Goal: Download file/media

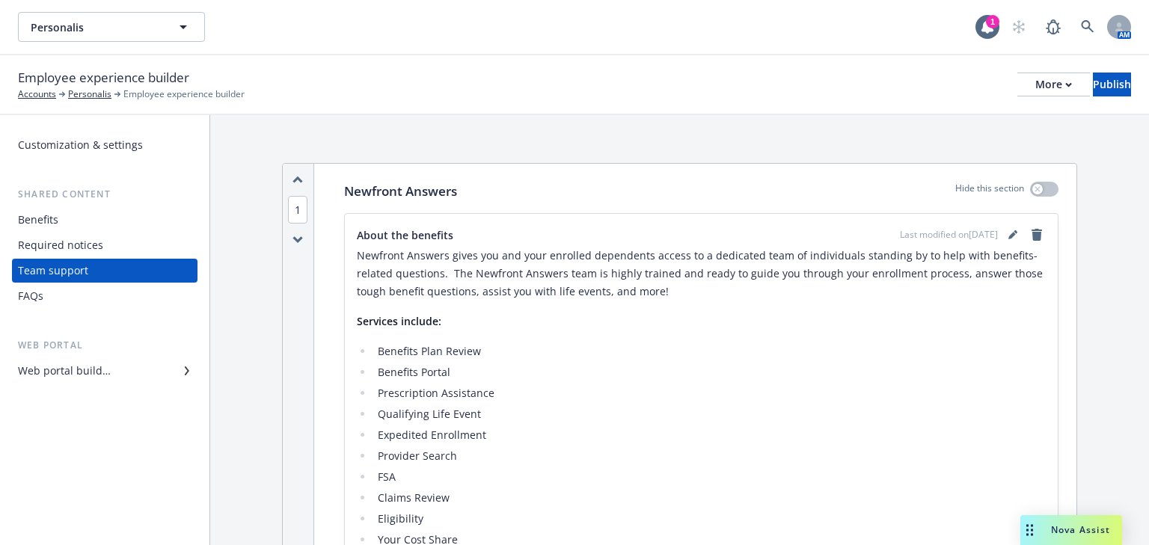
click at [42, 225] on div "Benefits" at bounding box center [38, 220] width 40 height 24
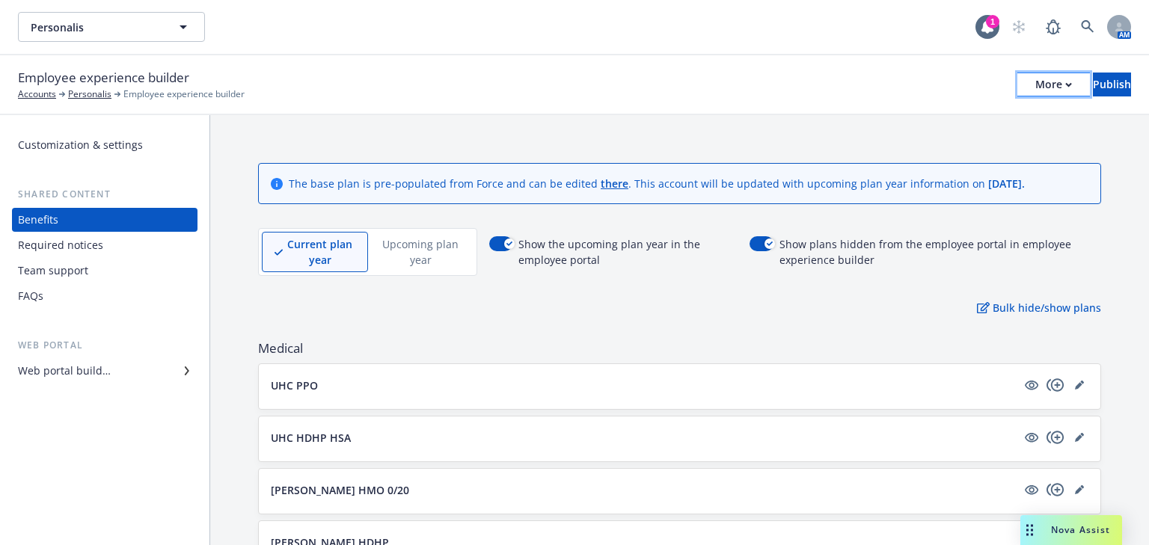
click at [1035, 83] on div "More" at bounding box center [1053, 84] width 37 height 22
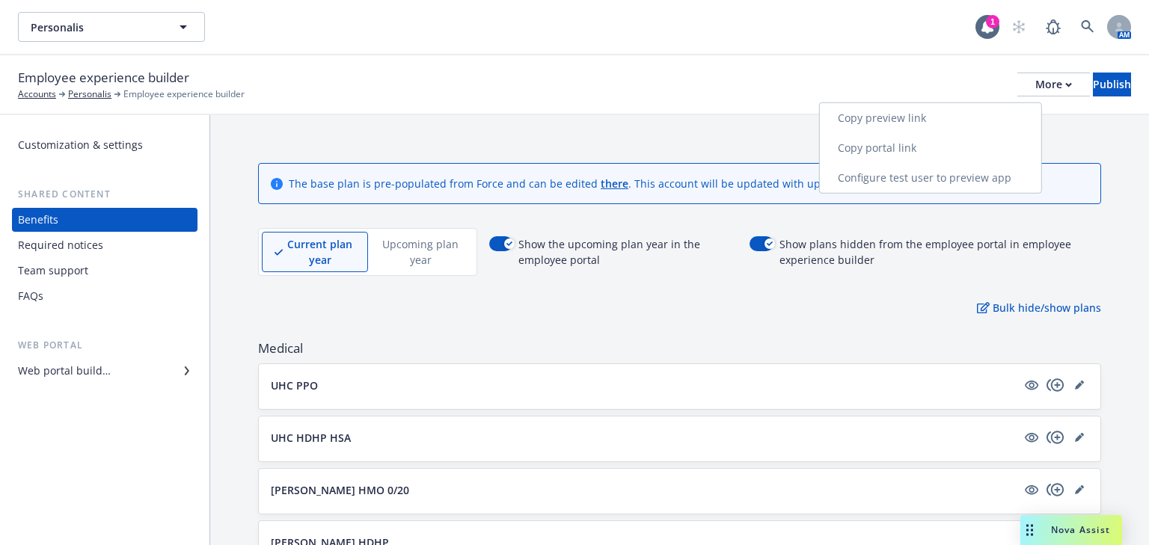
click at [877, 120] on link "Copy preview link" at bounding box center [930, 118] width 221 height 30
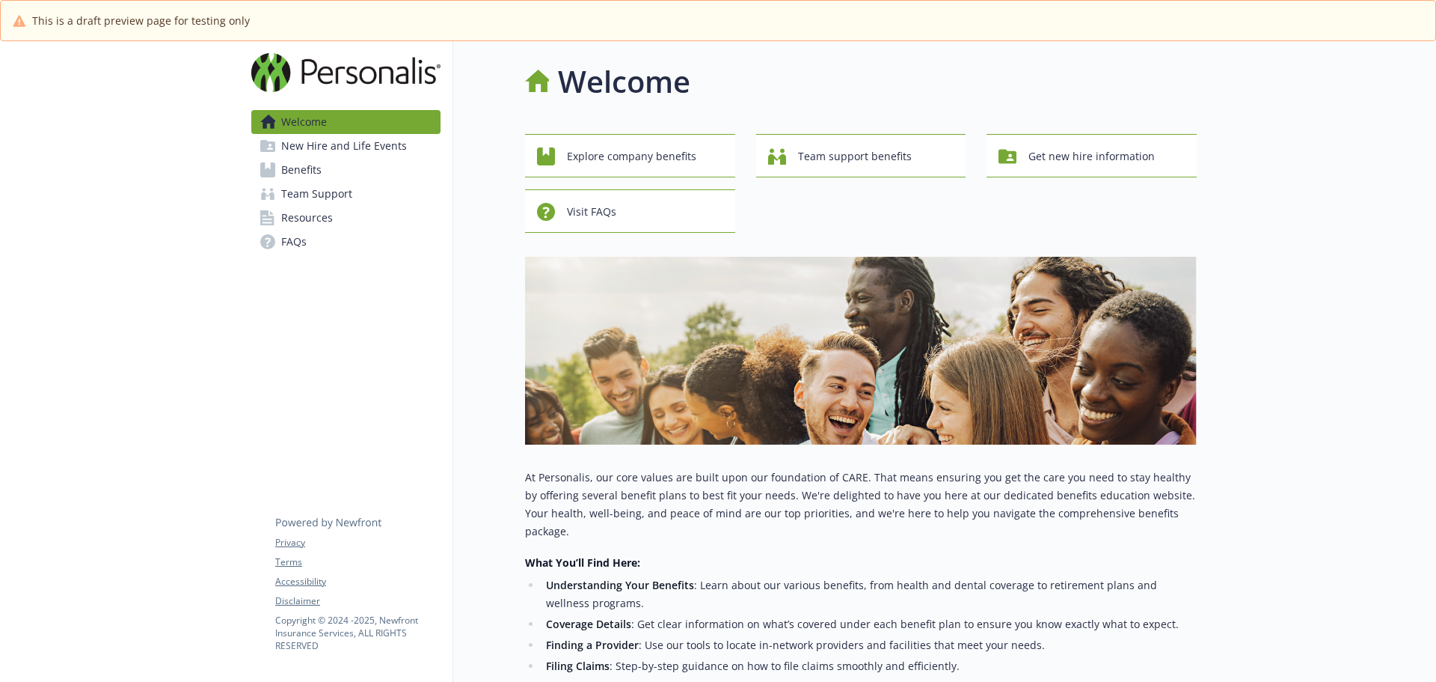
click at [309, 172] on span "Benefits" at bounding box center [301, 170] width 40 height 24
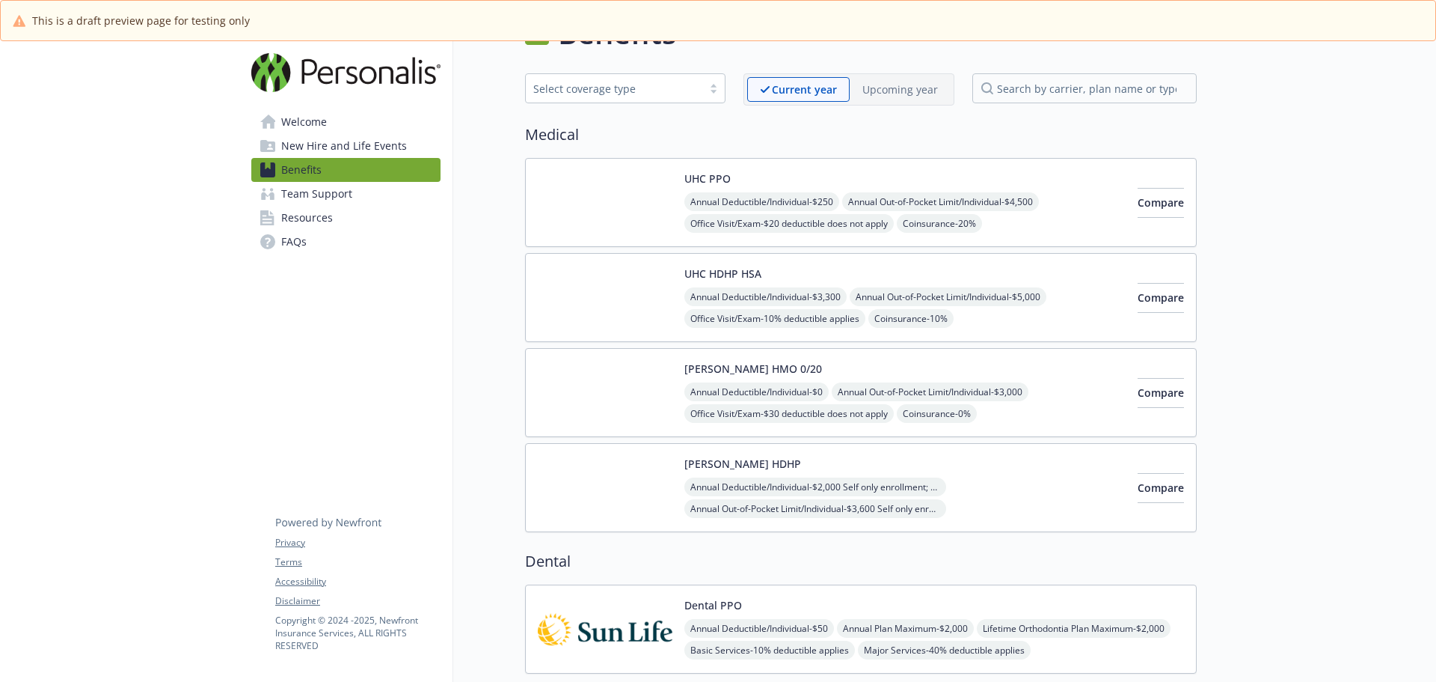
scroll to position [75, 0]
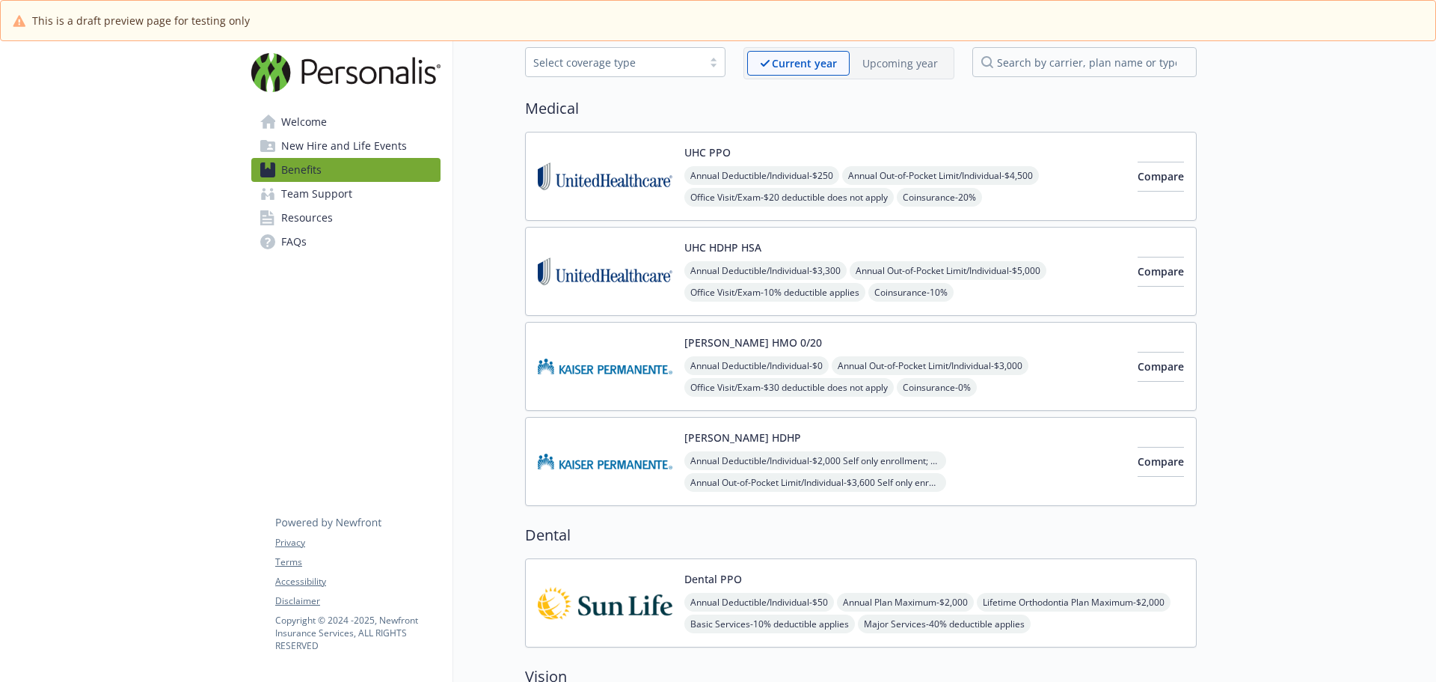
click at [652, 164] on img at bounding box center [605, 176] width 135 height 64
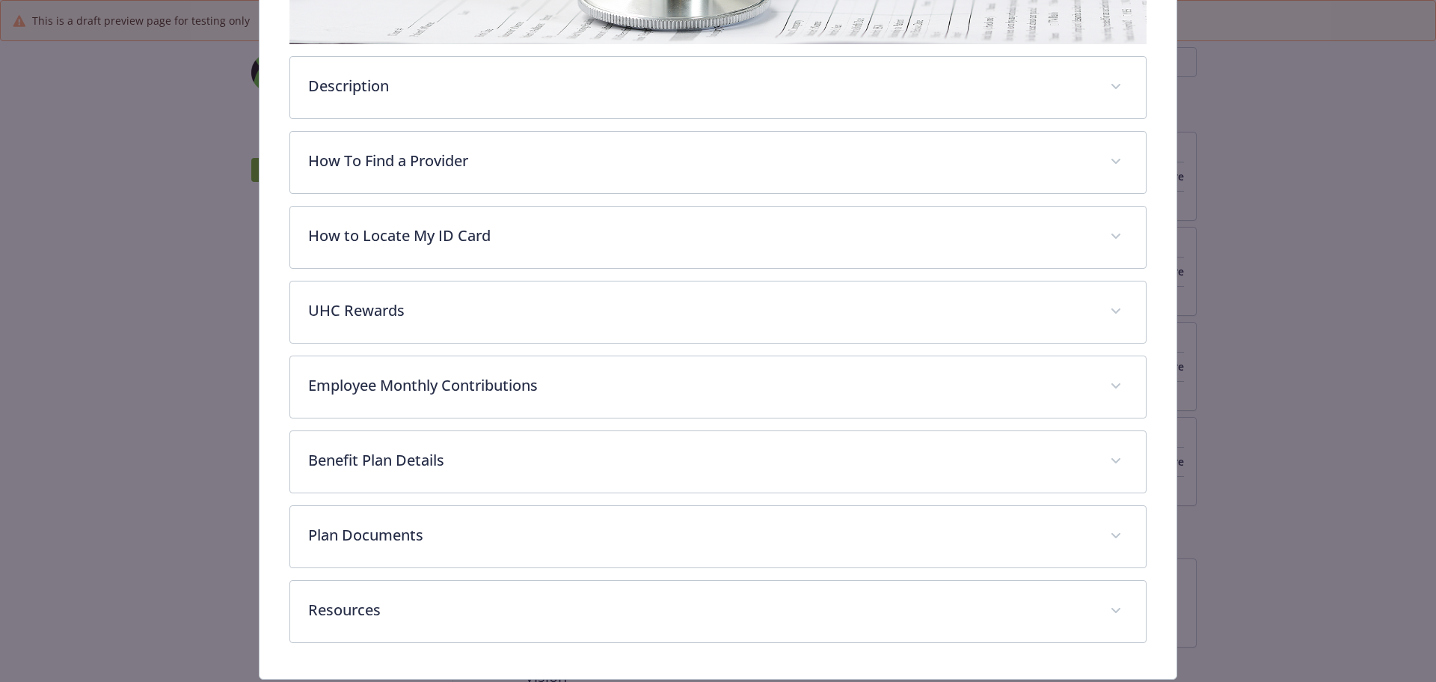
scroll to position [431, 0]
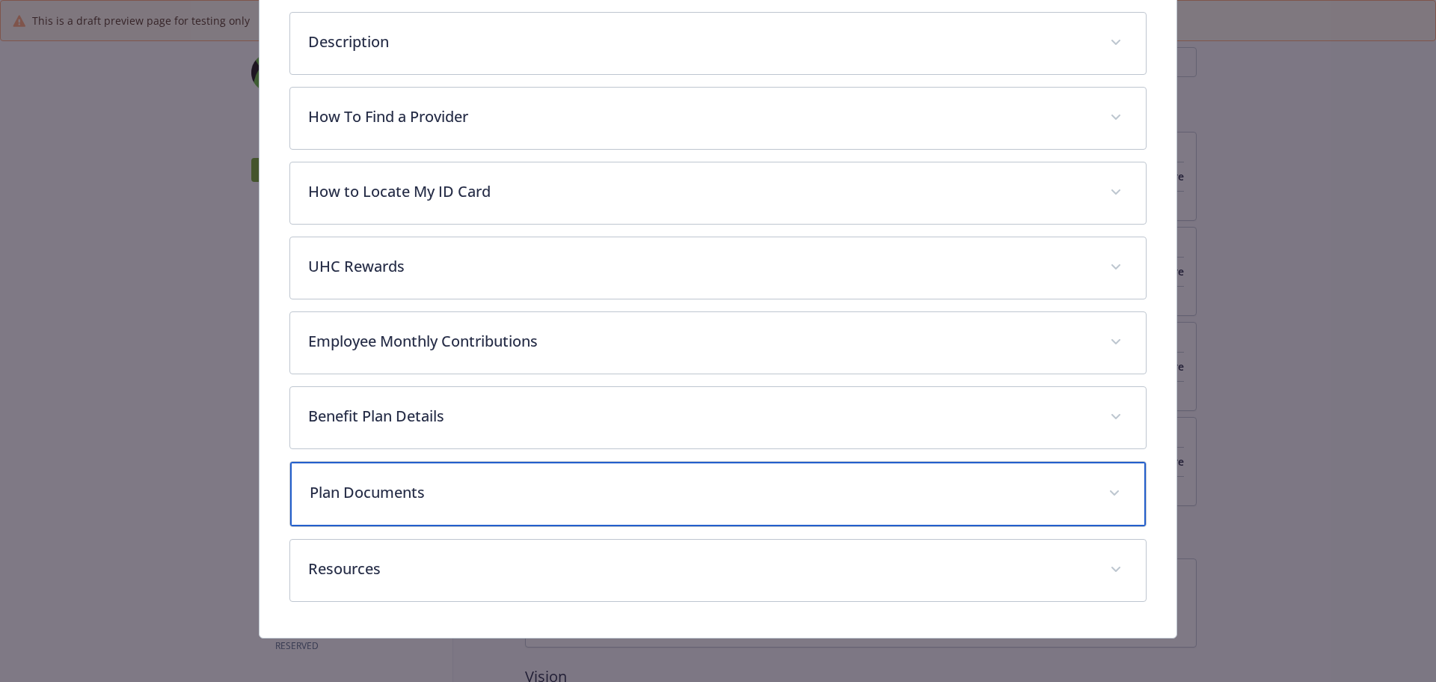
click at [424, 496] on p "Plan Documents" at bounding box center [701, 492] width 782 height 22
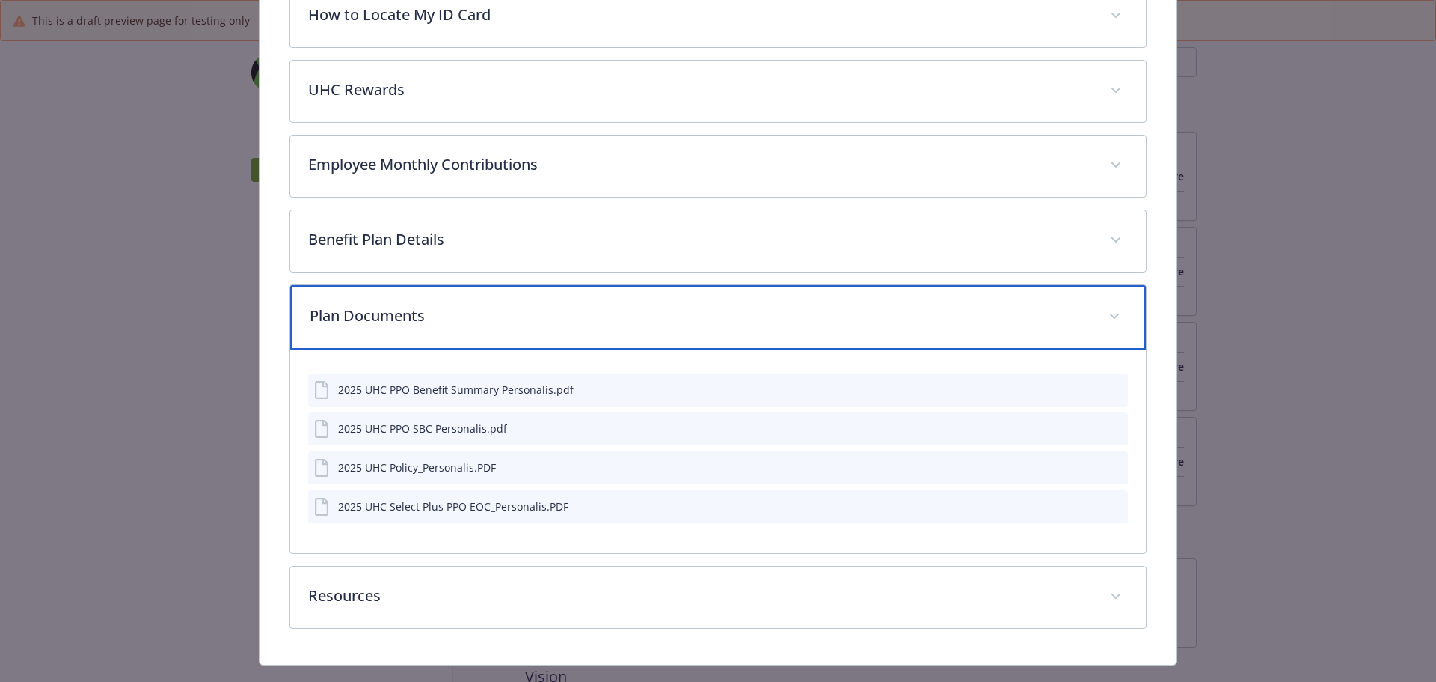
scroll to position [637, 0]
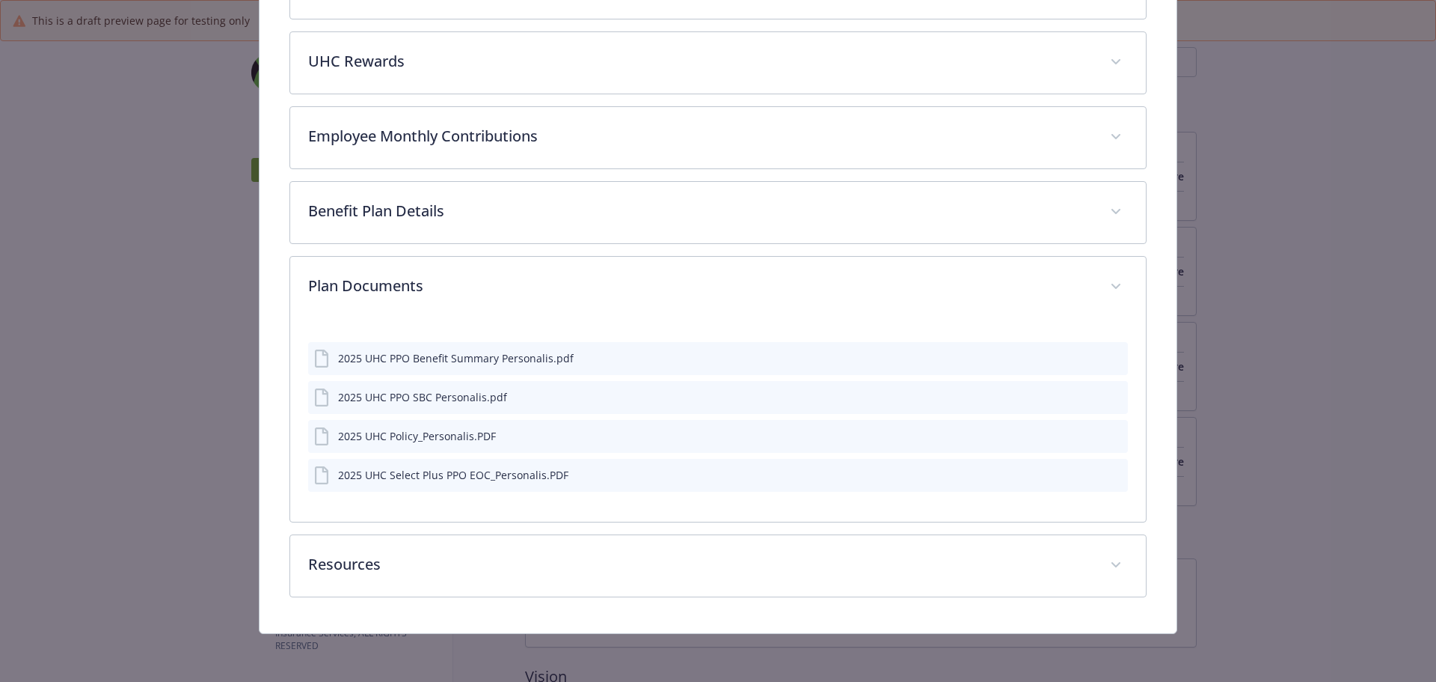
click at [1084, 358] on icon "download file" at bounding box center [1089, 357] width 12 height 12
